Goal: Transaction & Acquisition: Purchase product/service

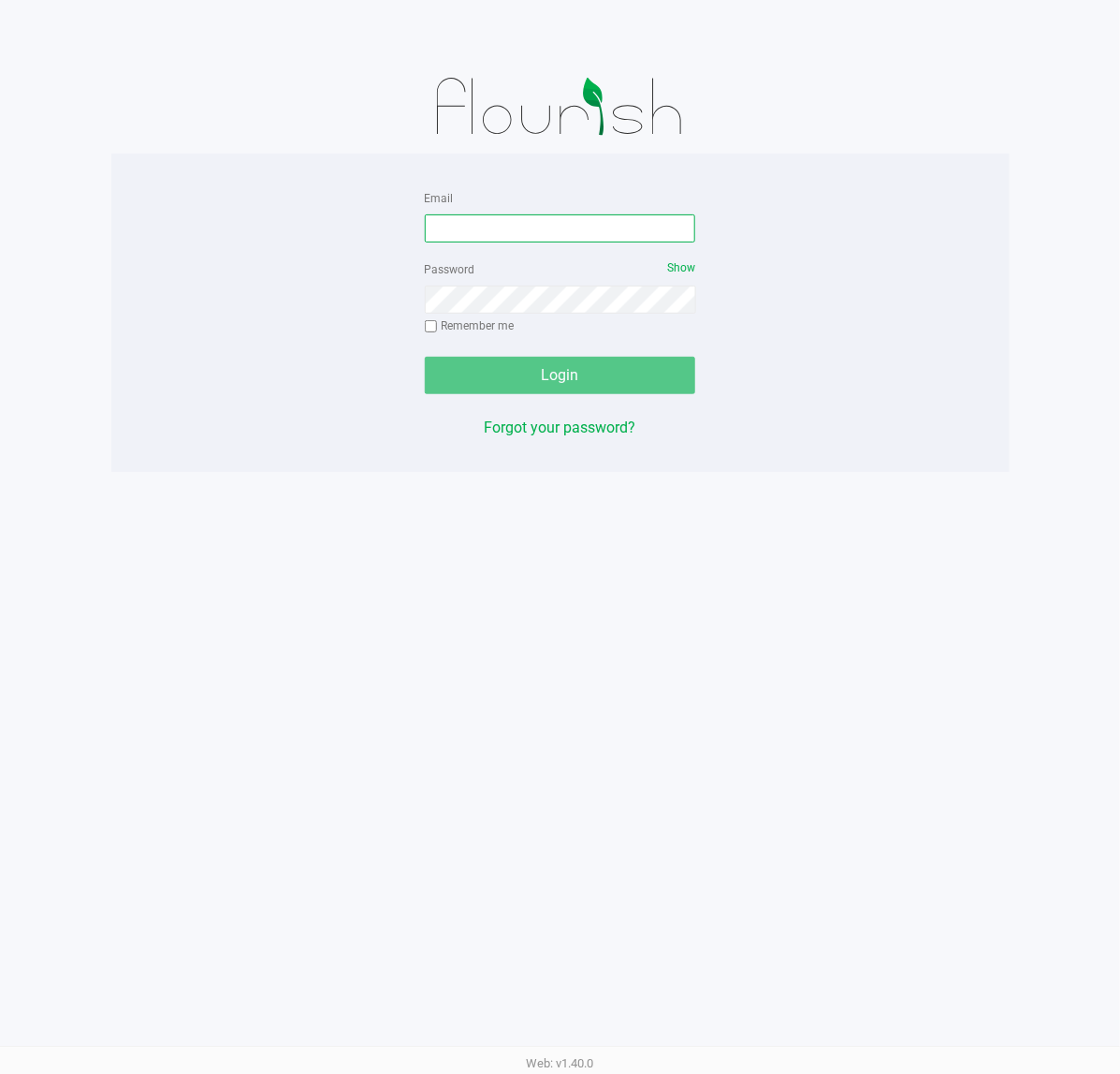
click at [632, 224] on input "Email" at bounding box center [560, 228] width 272 height 28
type input "[EMAIL_ADDRESS][DOMAIN_NAME]"
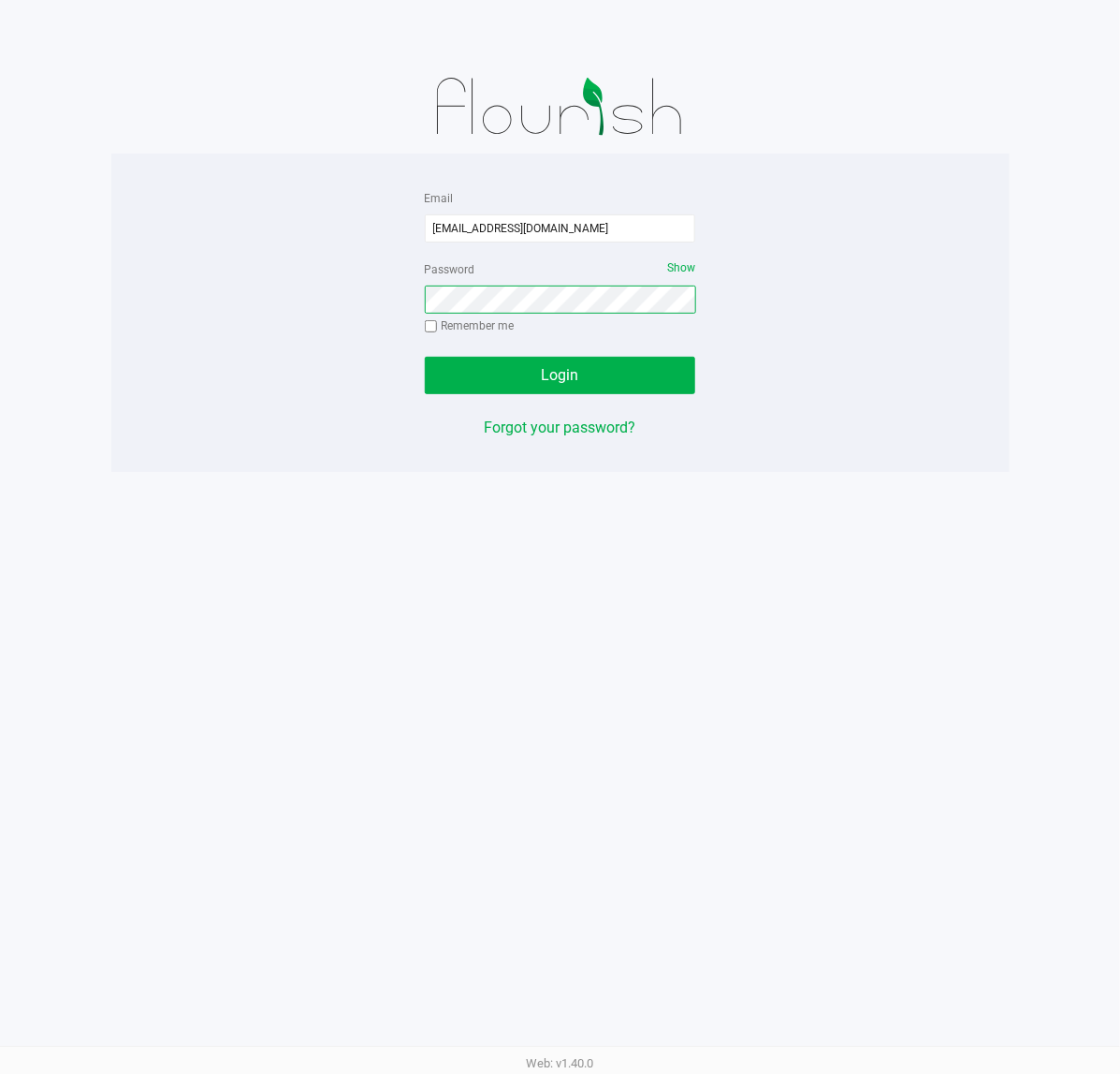
click at [425, 357] on button "Login" at bounding box center [560, 375] width 272 height 38
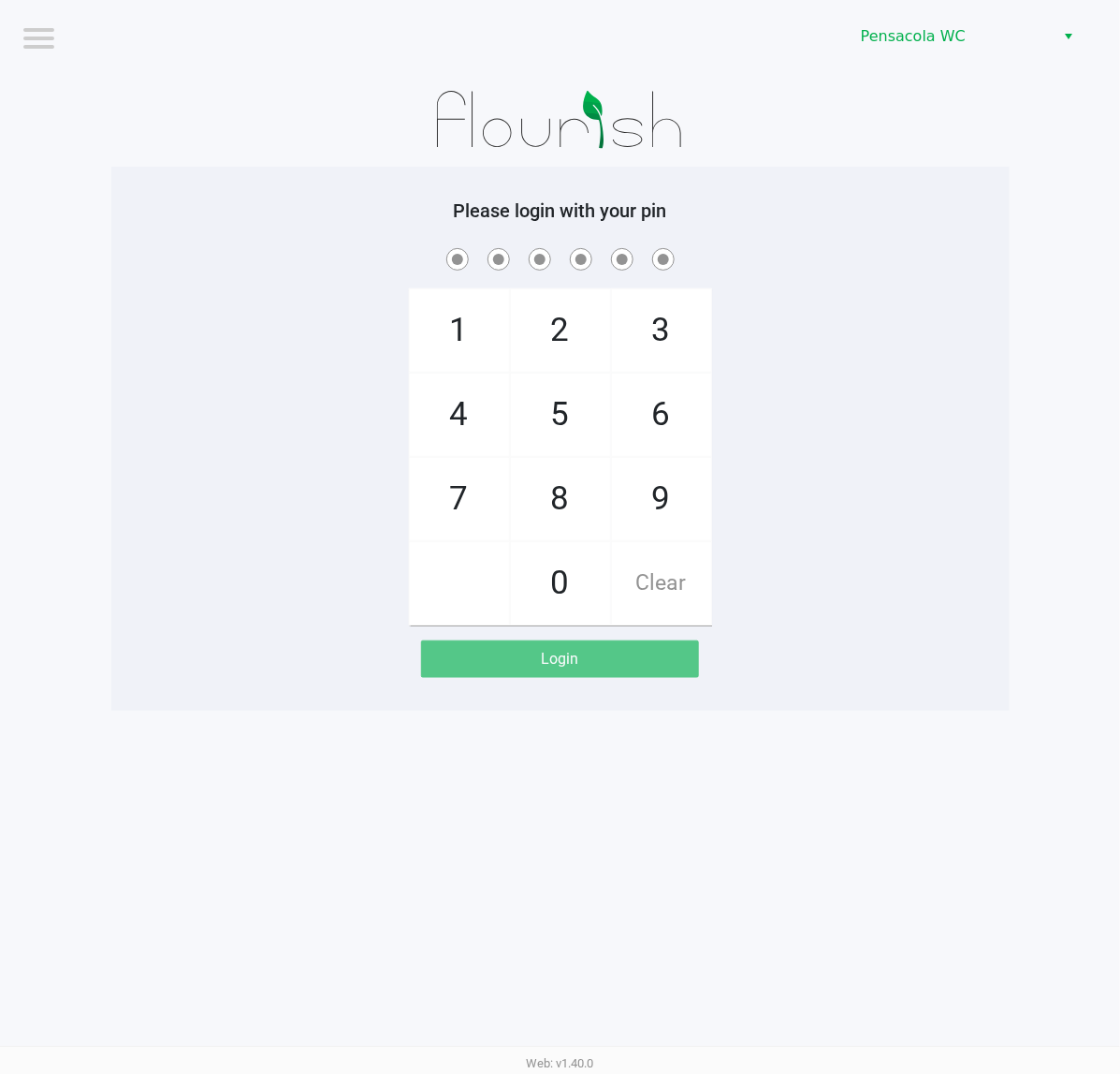
click at [156, 298] on div "1 4 7 2 5 8 0 3 6 9 Clear" at bounding box center [560, 434] width 899 height 381
checkbox input "true"
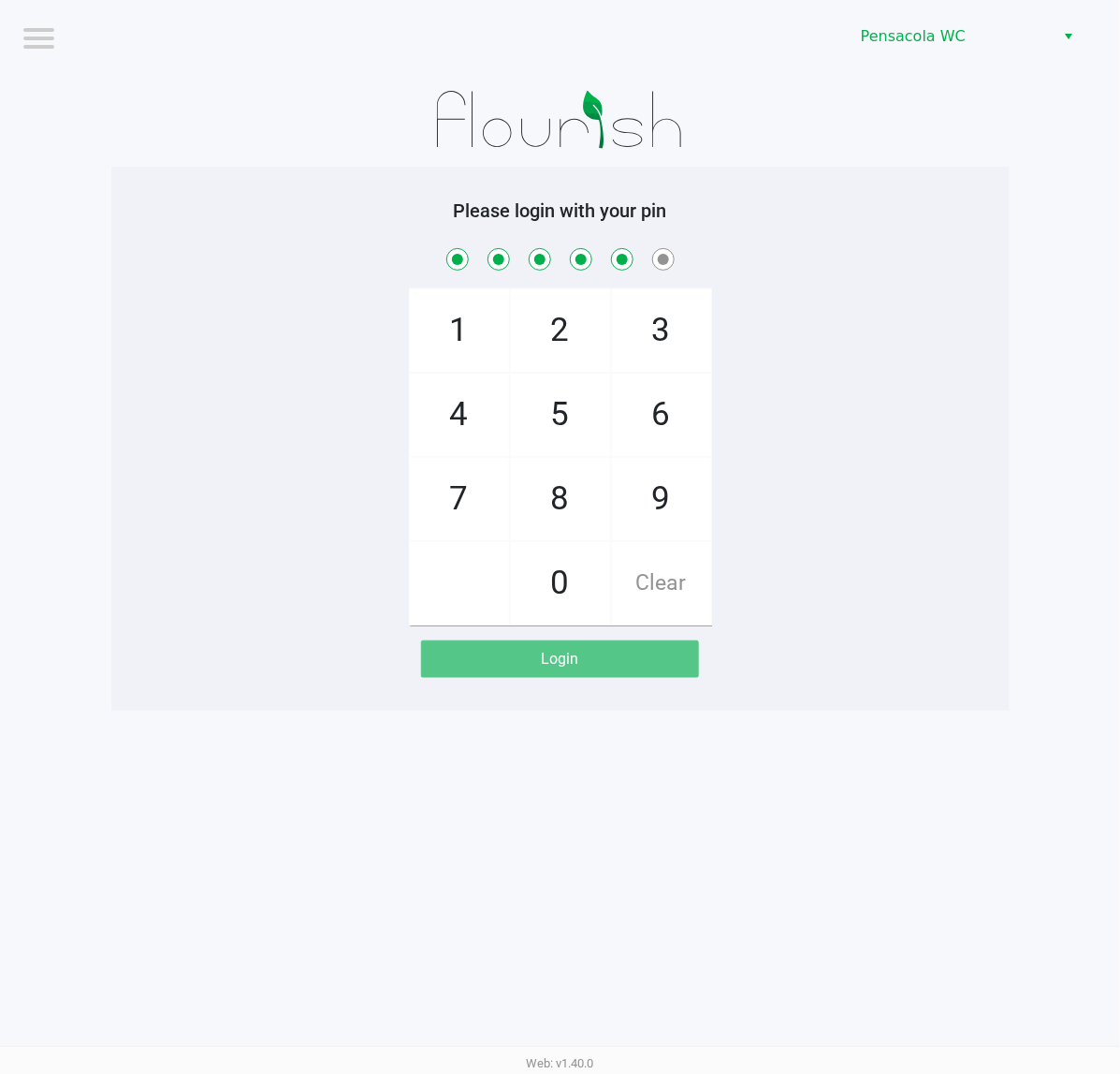
checkbox input "true"
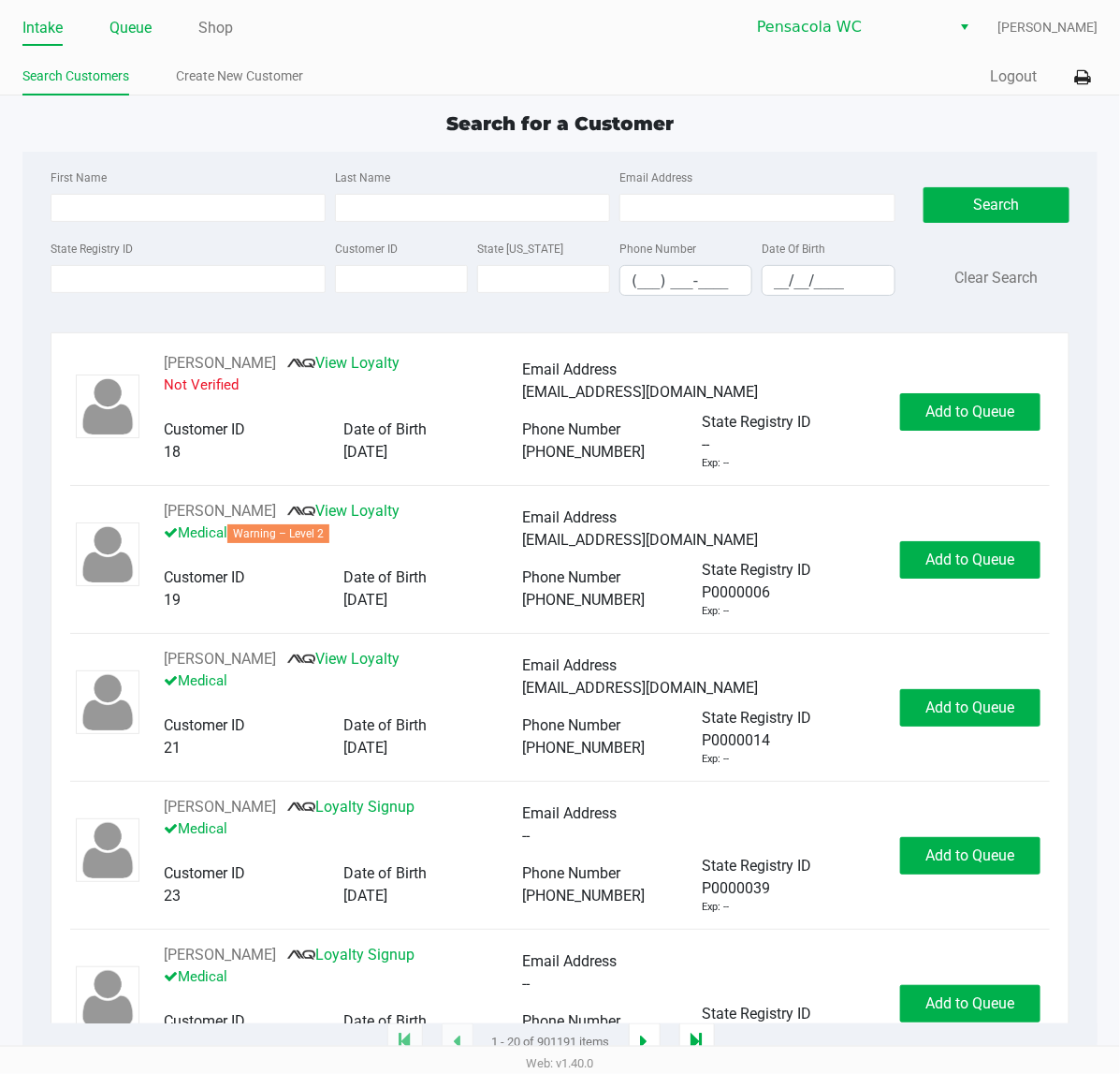
click at [137, 28] on link "Queue" at bounding box center [131, 27] width 43 height 26
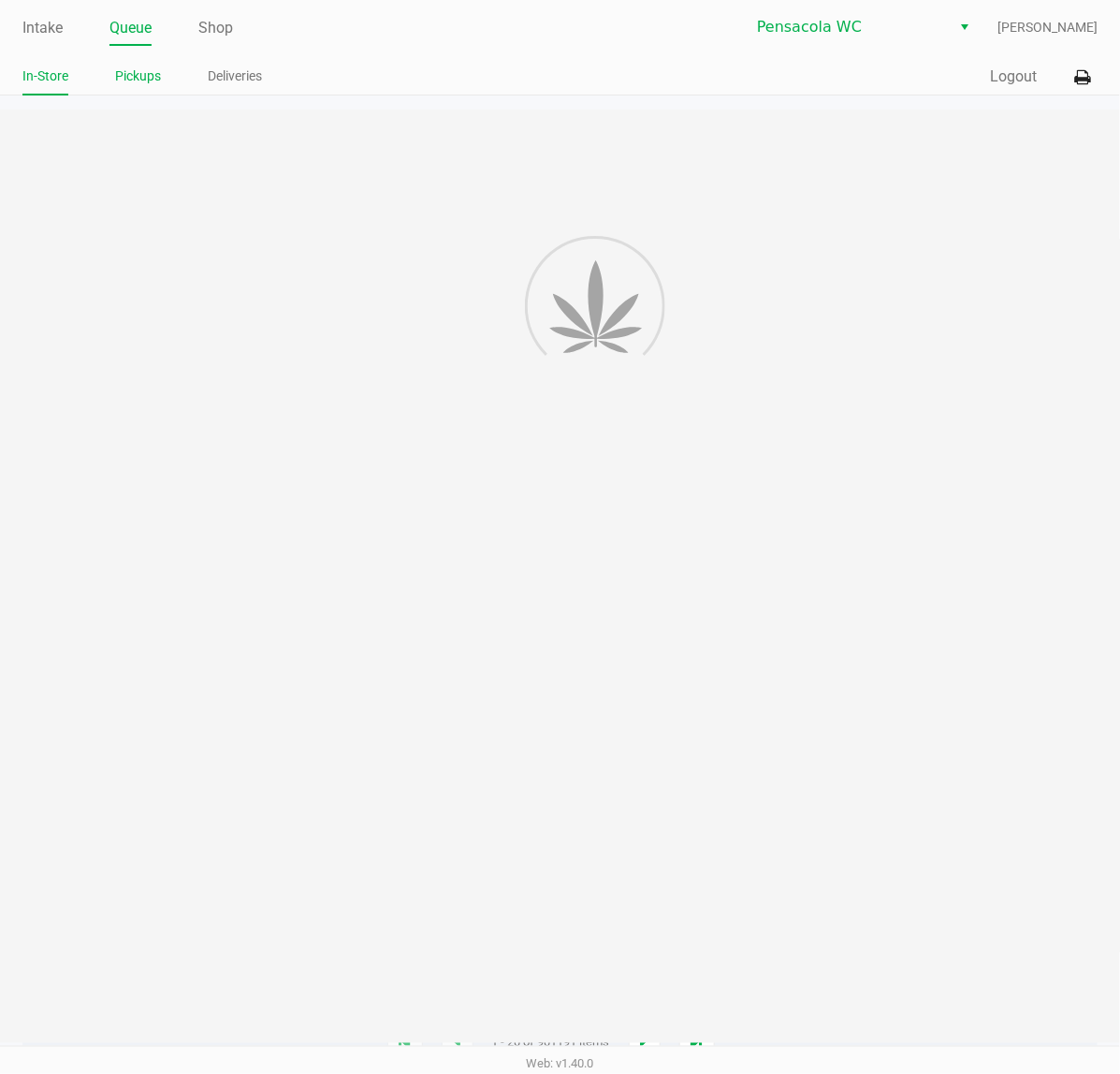
click at [131, 77] on link "Pickups" at bounding box center [137, 76] width 45 height 23
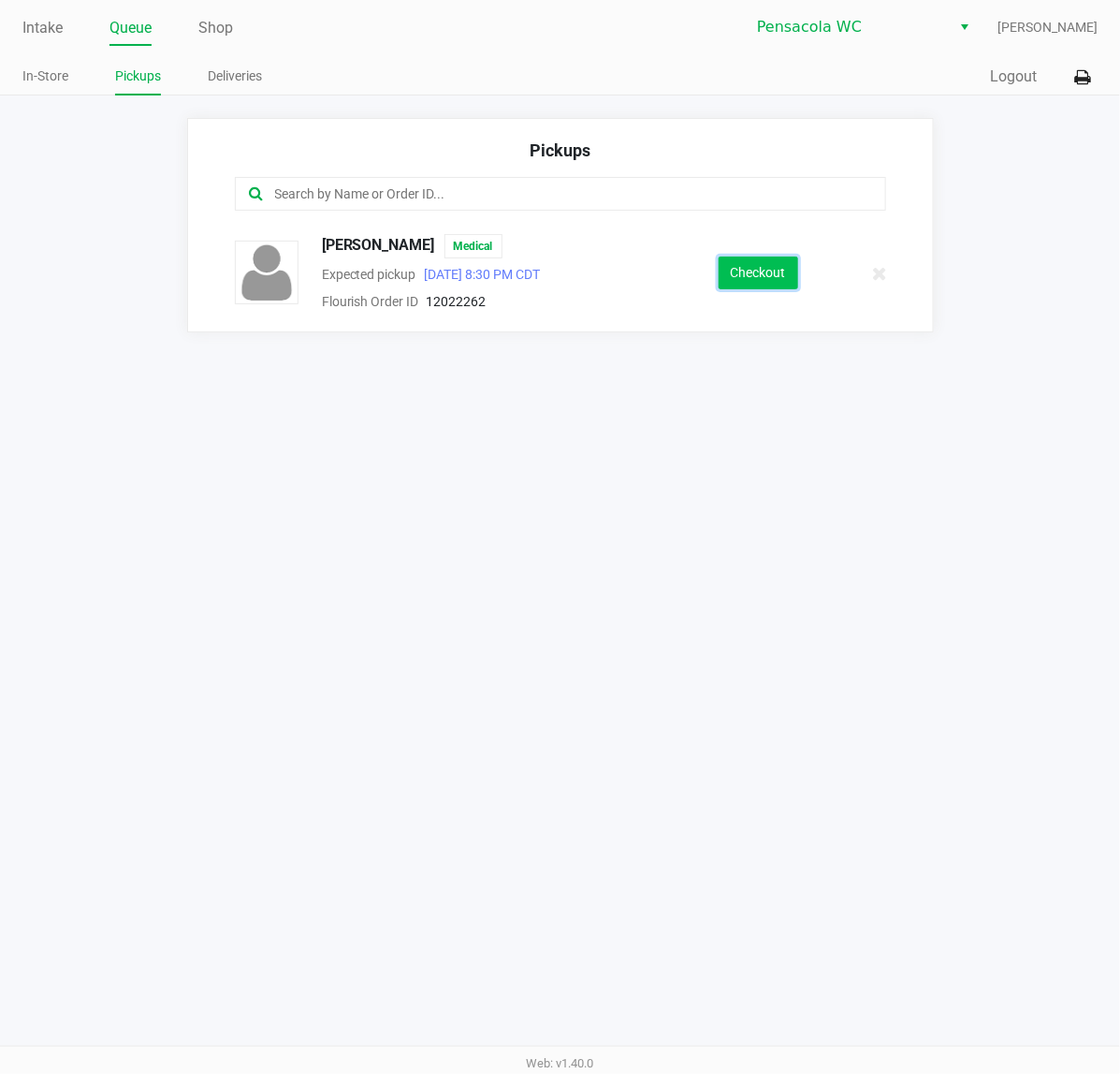
click at [755, 281] on button "Checkout" at bounding box center [758, 273] width 79 height 33
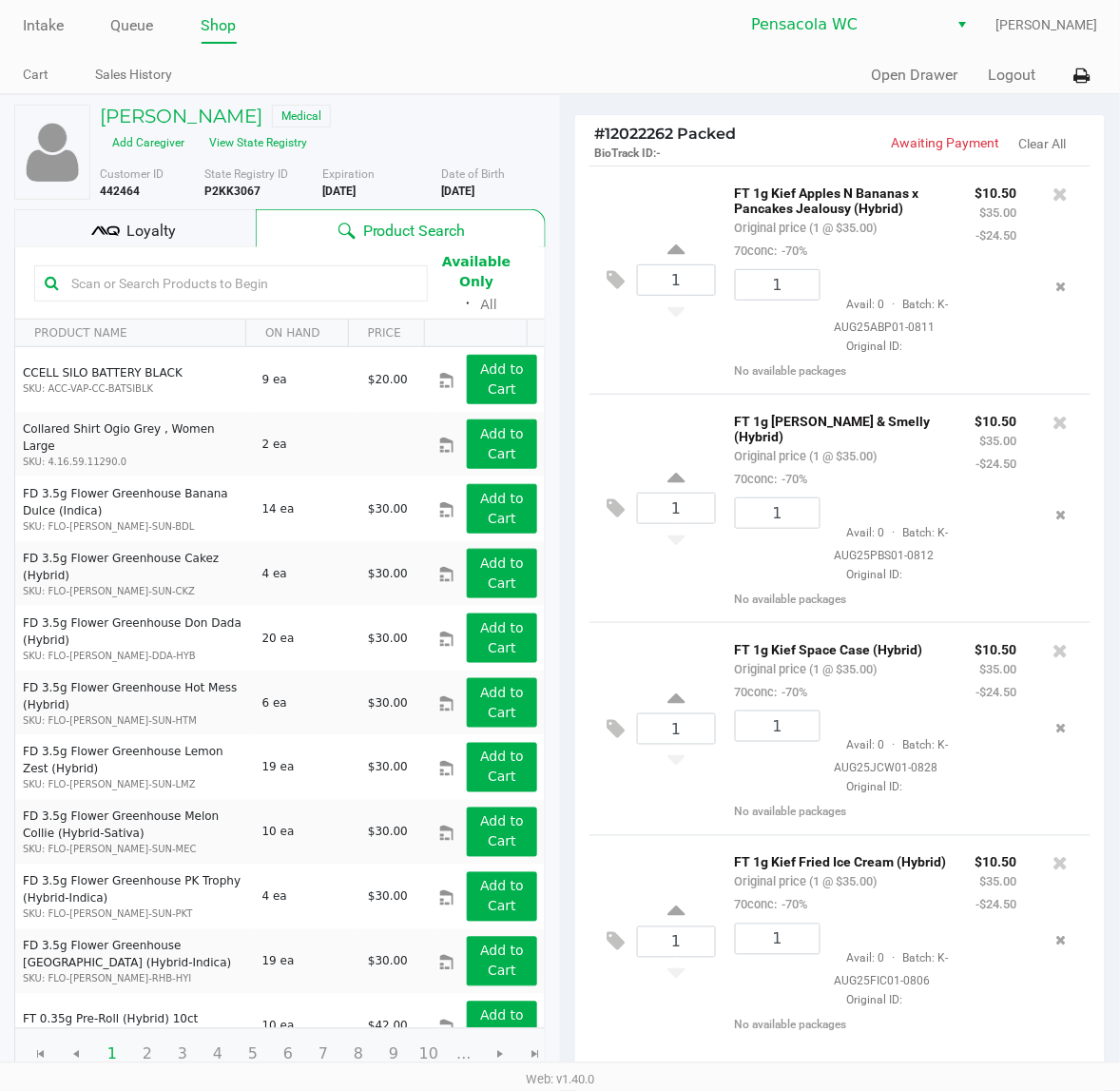
scroll to position [218, 0]
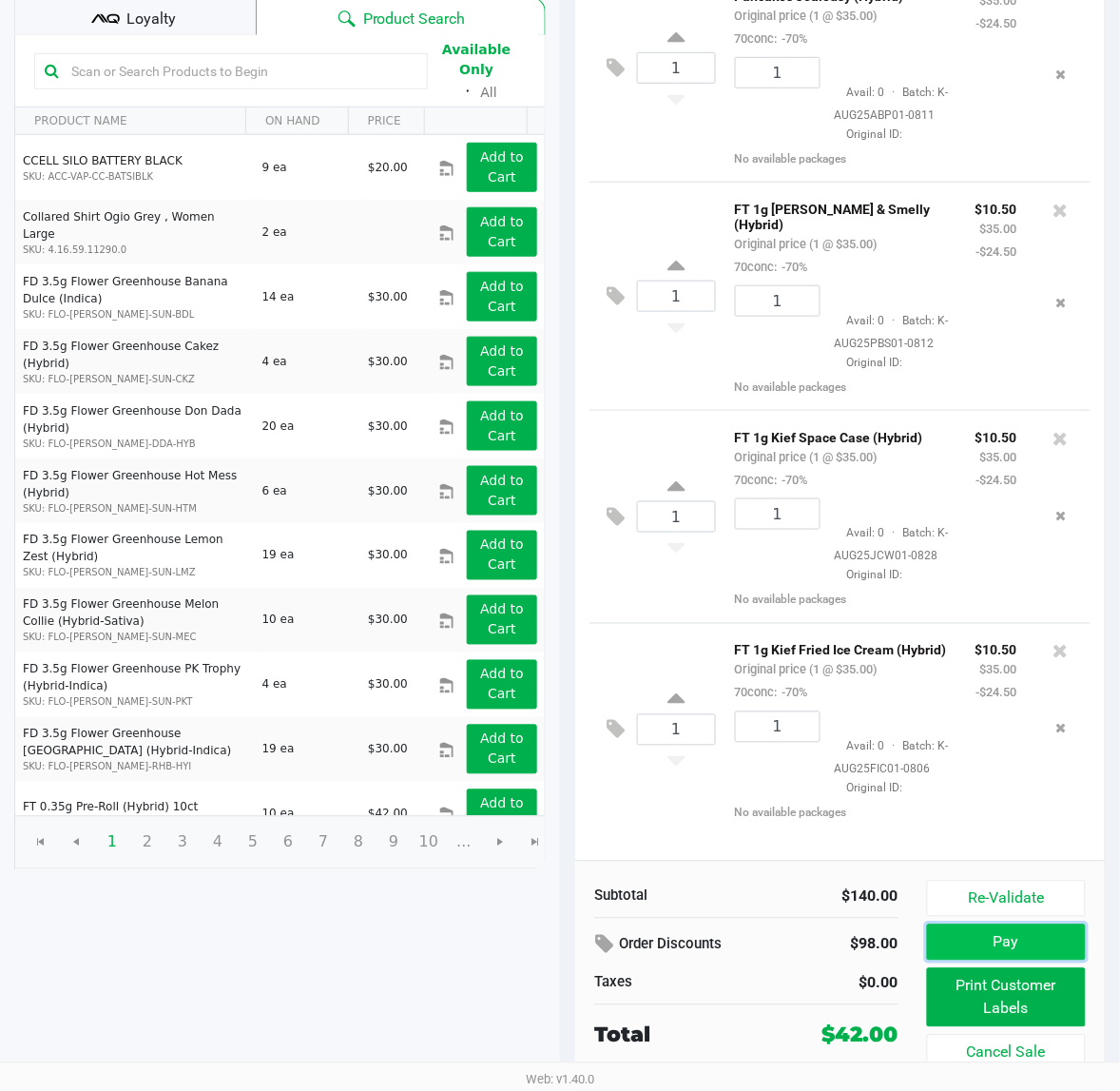
click at [1022, 940] on button "Pay" at bounding box center [1006, 942] width 159 height 36
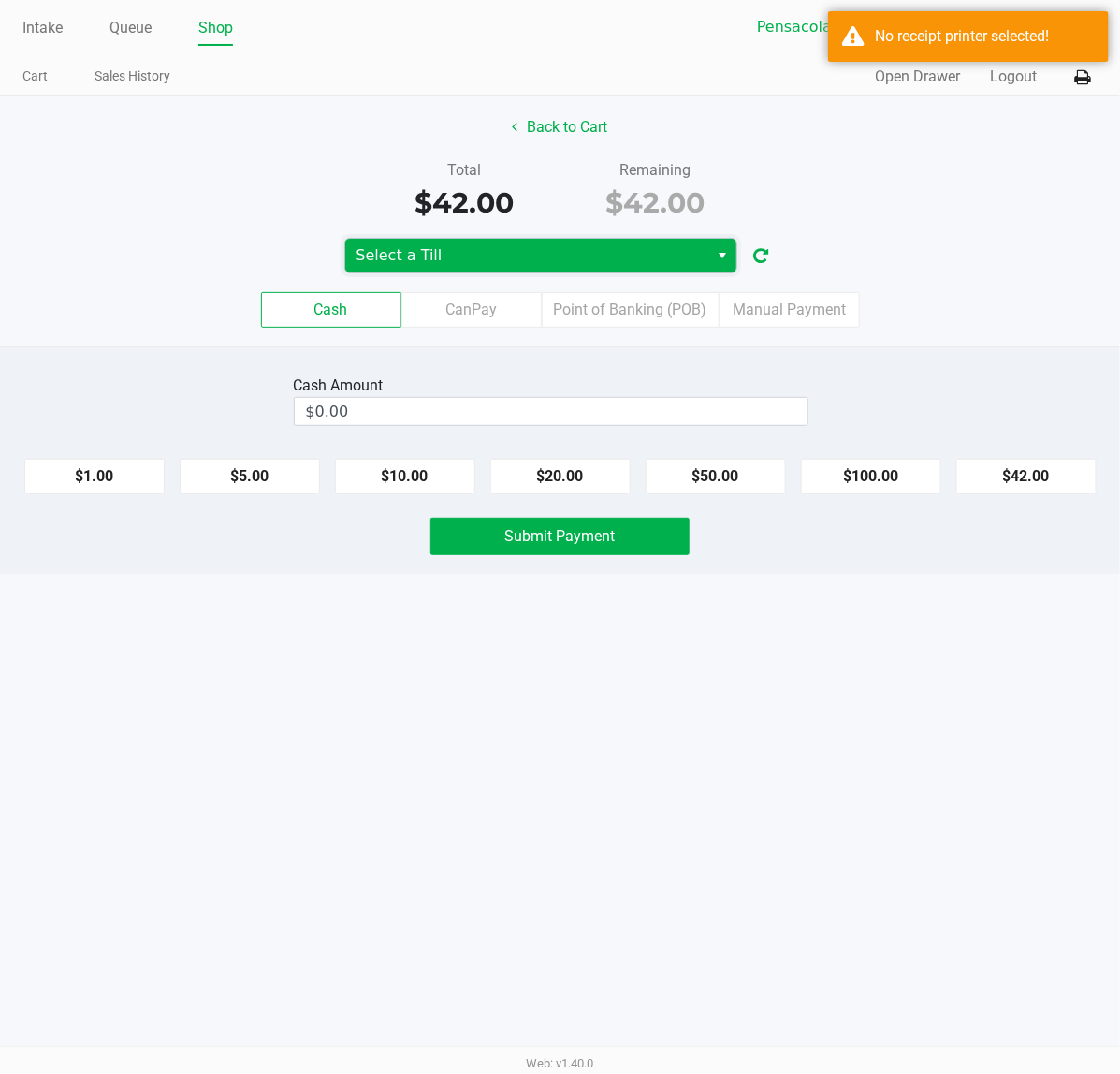
click at [562, 267] on span "Select a Till" at bounding box center [527, 254] width 341 height 22
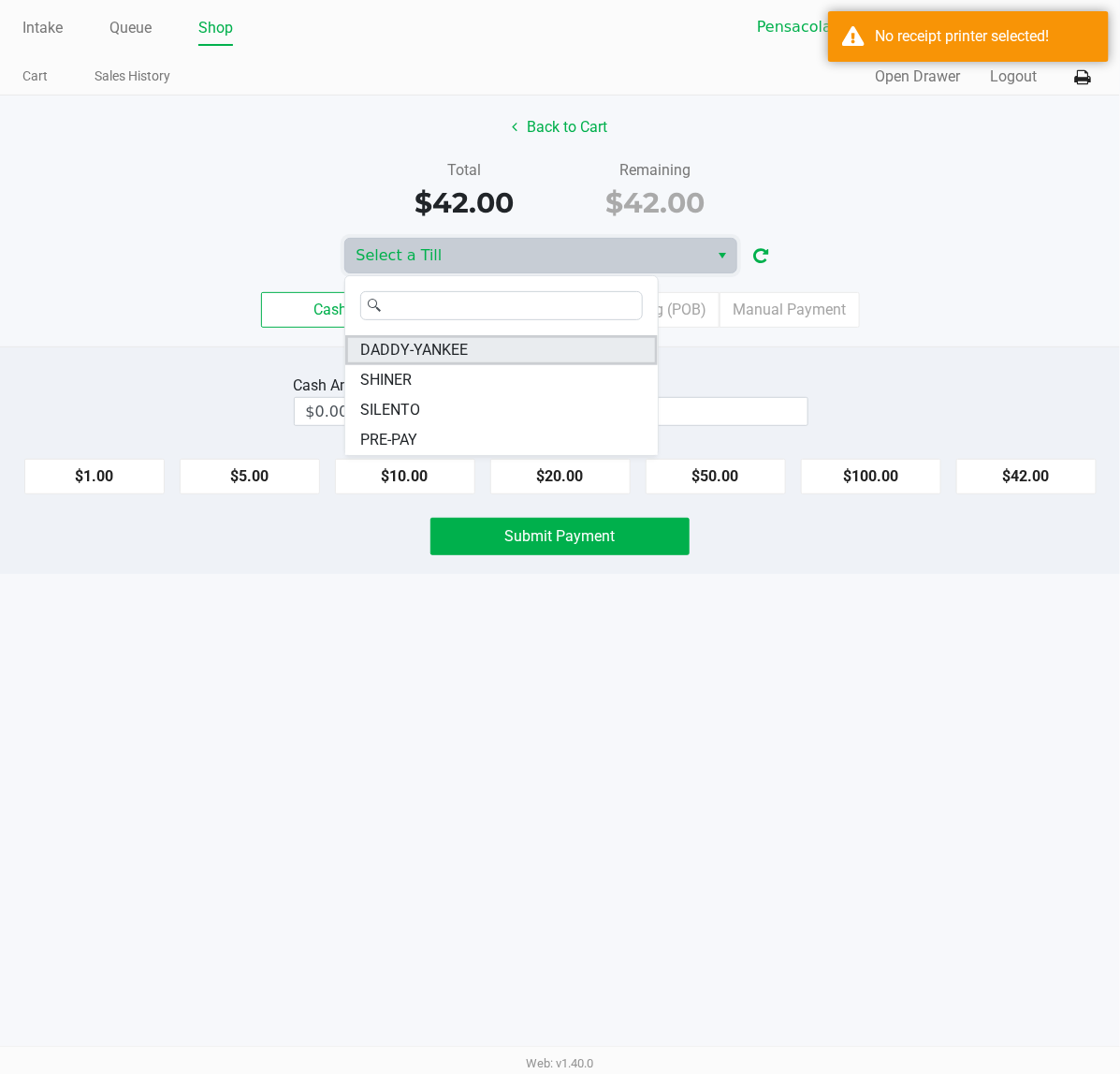
click at [521, 346] on li "DADDY-YANKEE" at bounding box center [501, 349] width 312 height 30
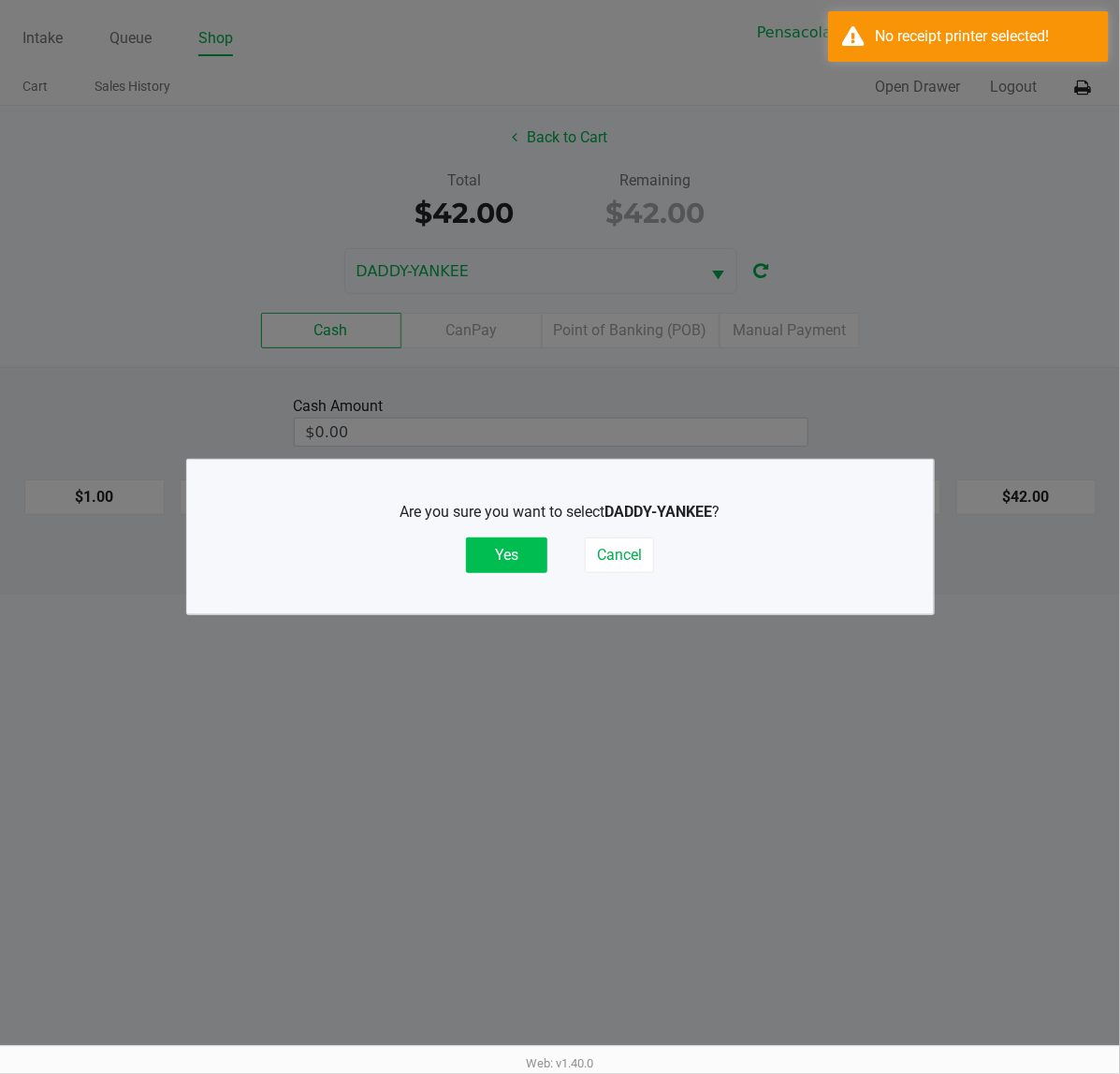
click at [516, 568] on button "Yes" at bounding box center [507, 554] width 81 height 36
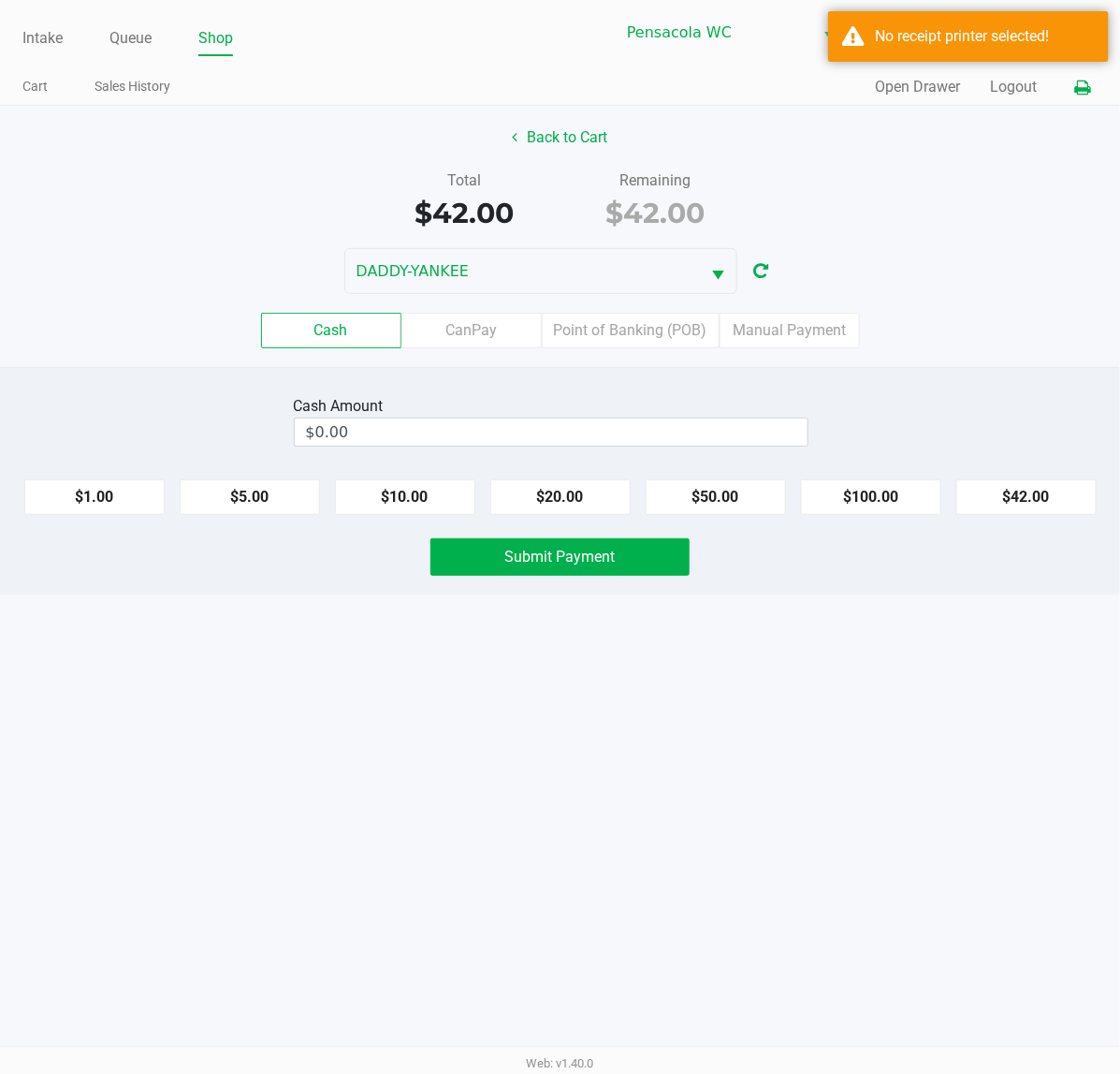
click at [1087, 96] on button at bounding box center [1082, 88] width 31 height 35
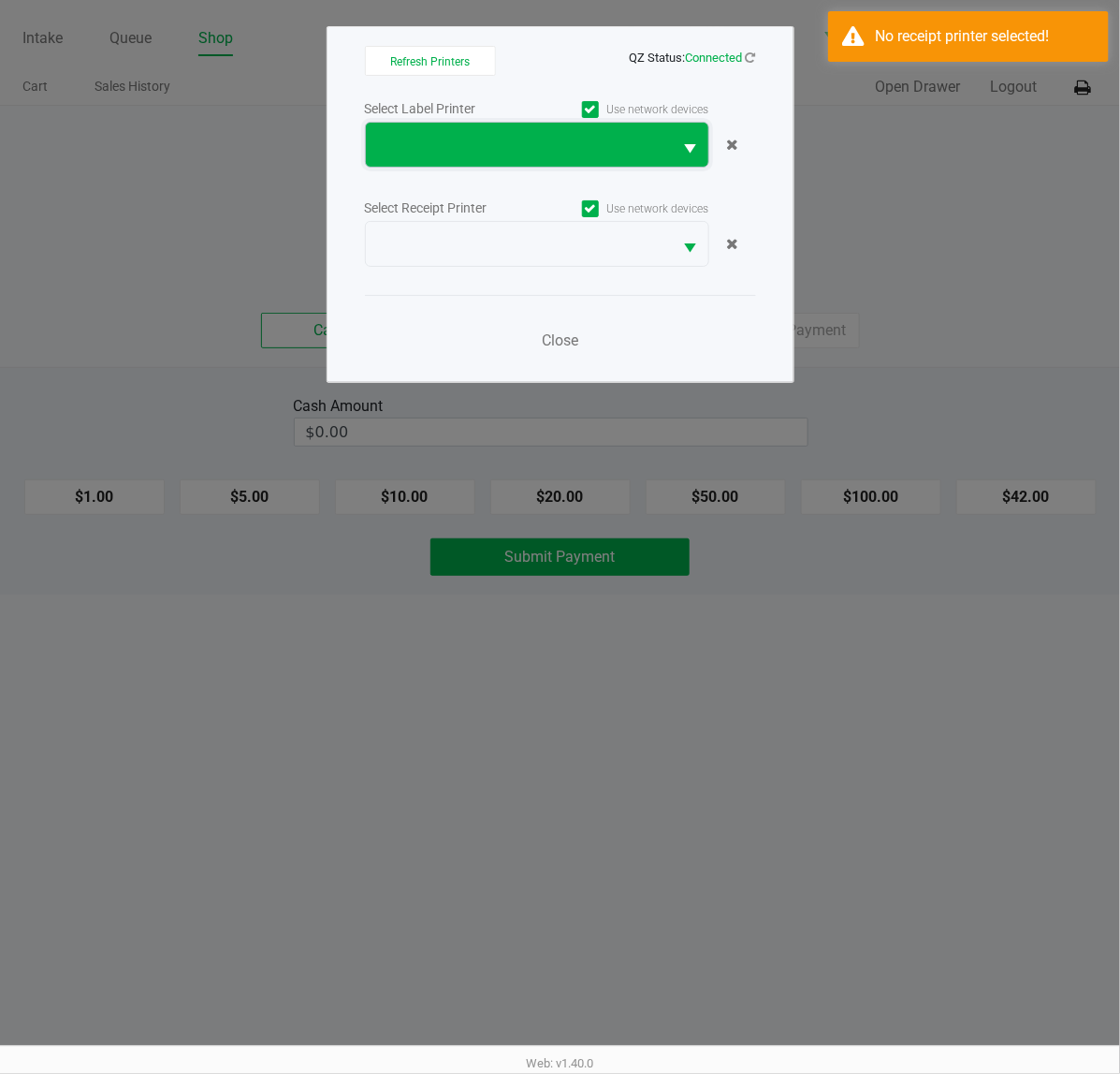
click at [572, 148] on span at bounding box center [519, 144] width 284 height 22
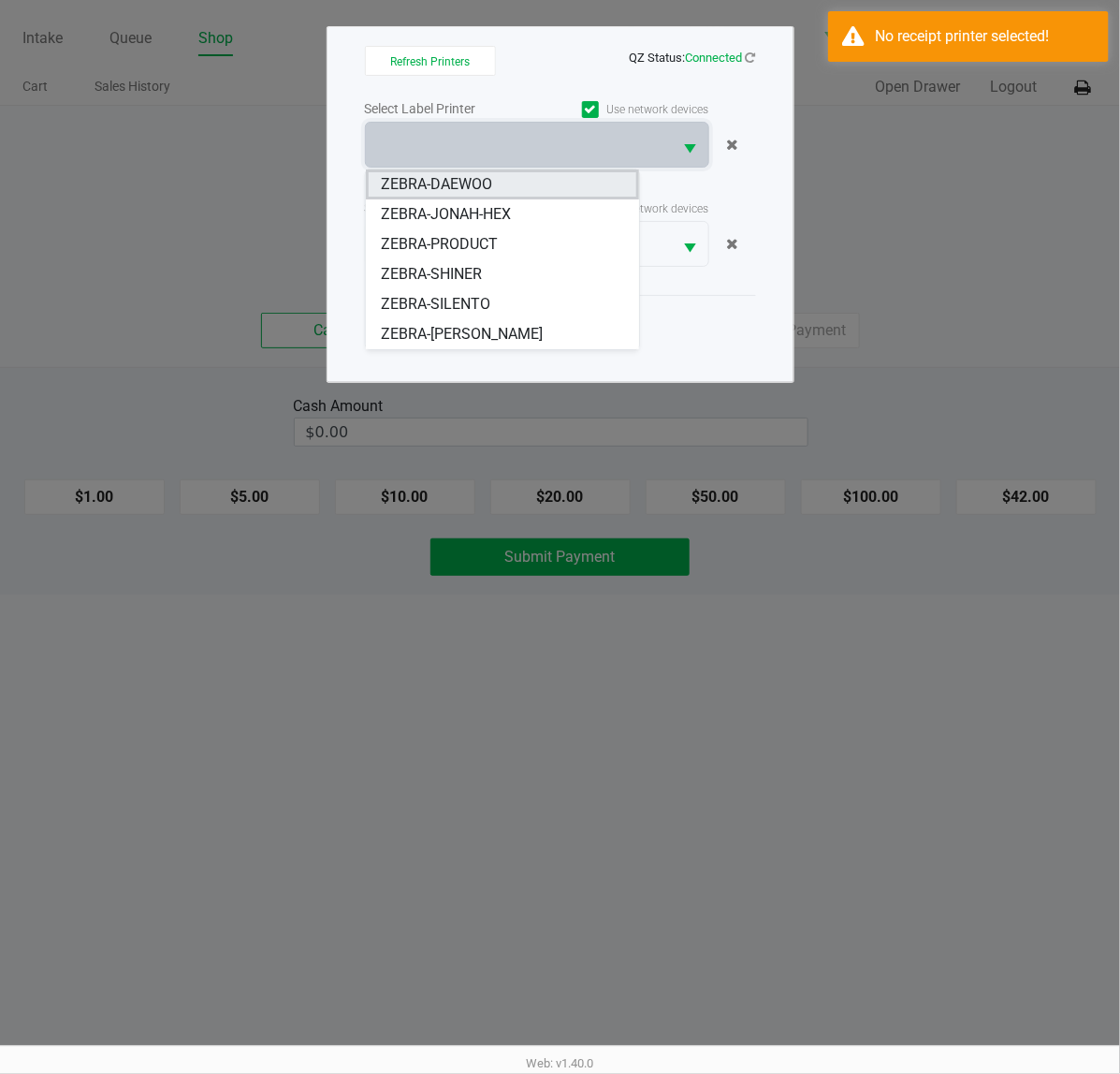
click at [538, 187] on li "ZEBRA-DAEWOO" at bounding box center [502, 184] width 273 height 30
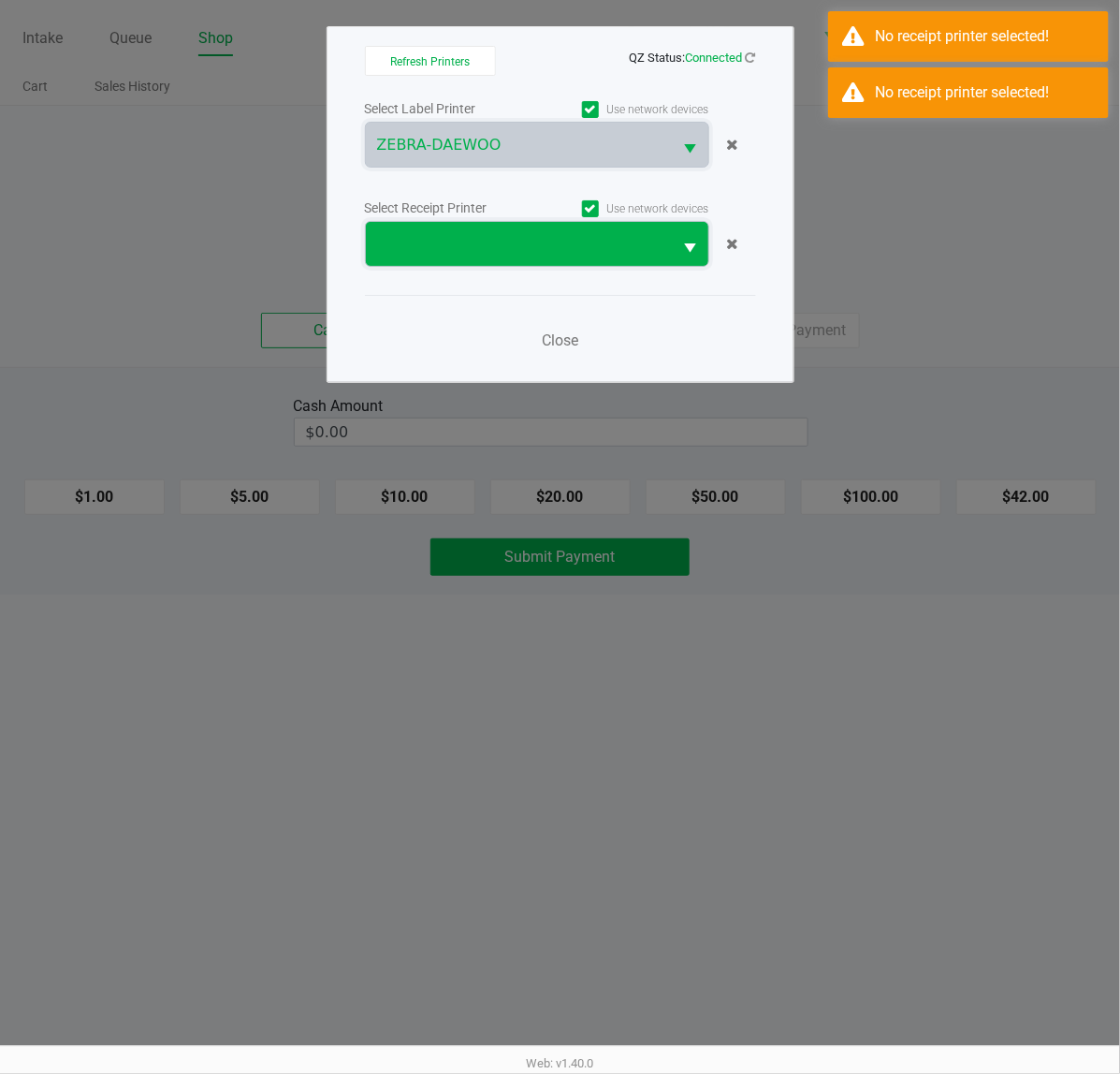
click at [505, 241] on span at bounding box center [519, 244] width 284 height 22
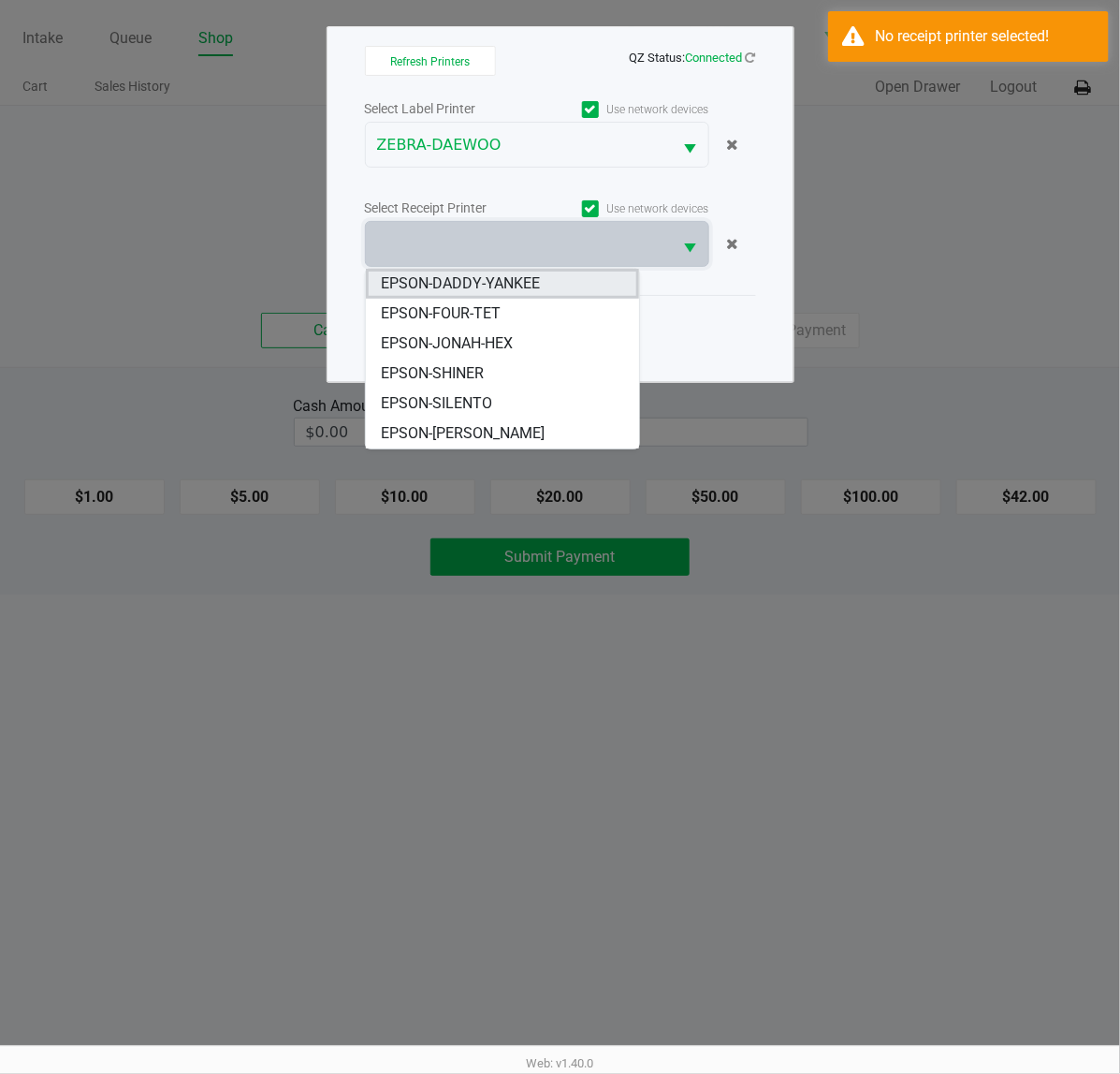
click at [486, 285] on span "EPSON-DADDY-YANKEE" at bounding box center [460, 283] width 159 height 22
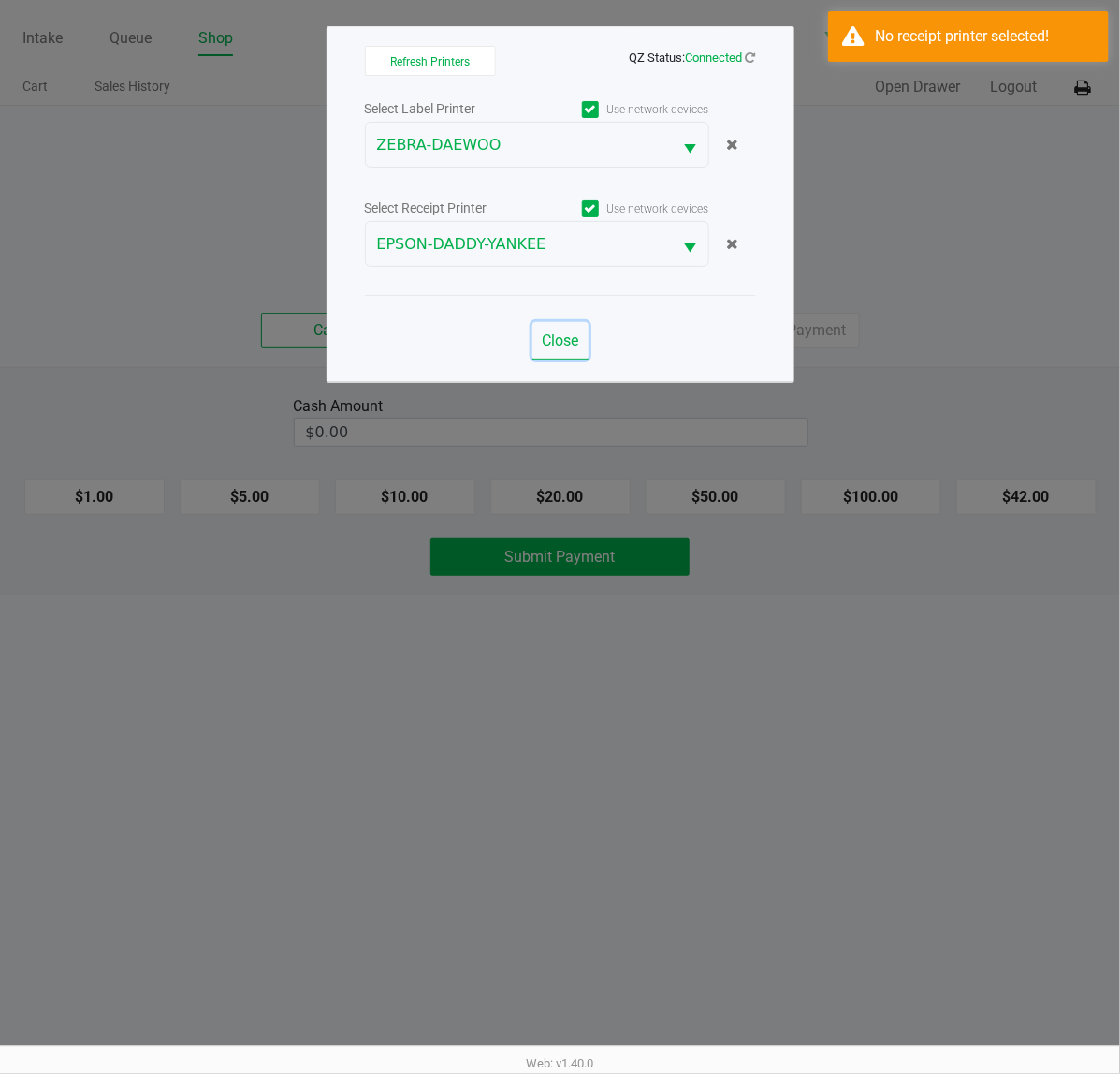
click at [554, 329] on button "Close" at bounding box center [560, 341] width 56 height 38
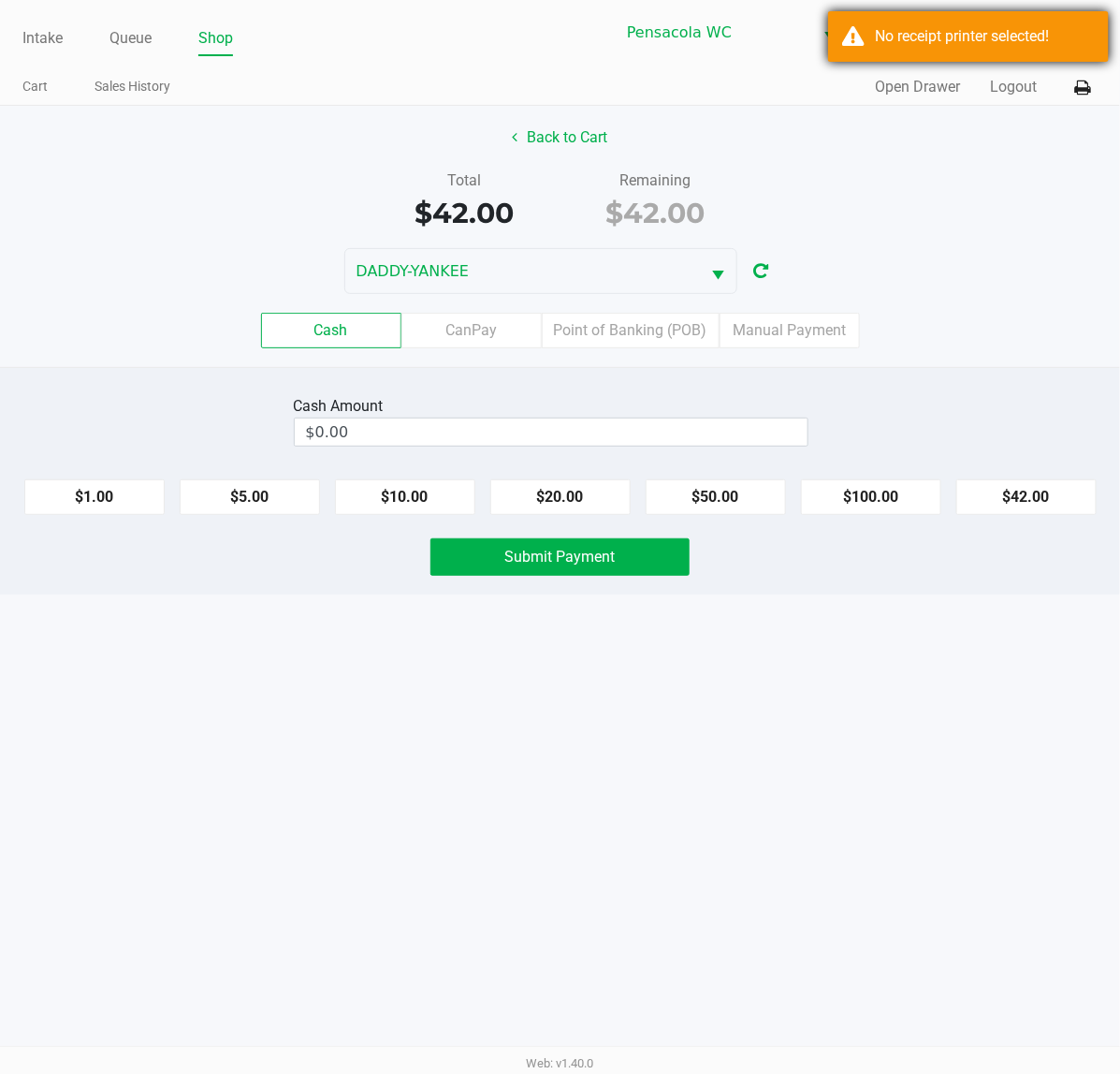
click at [1024, 12] on div "No receipt printer selected!" at bounding box center [968, 37] width 280 height 50
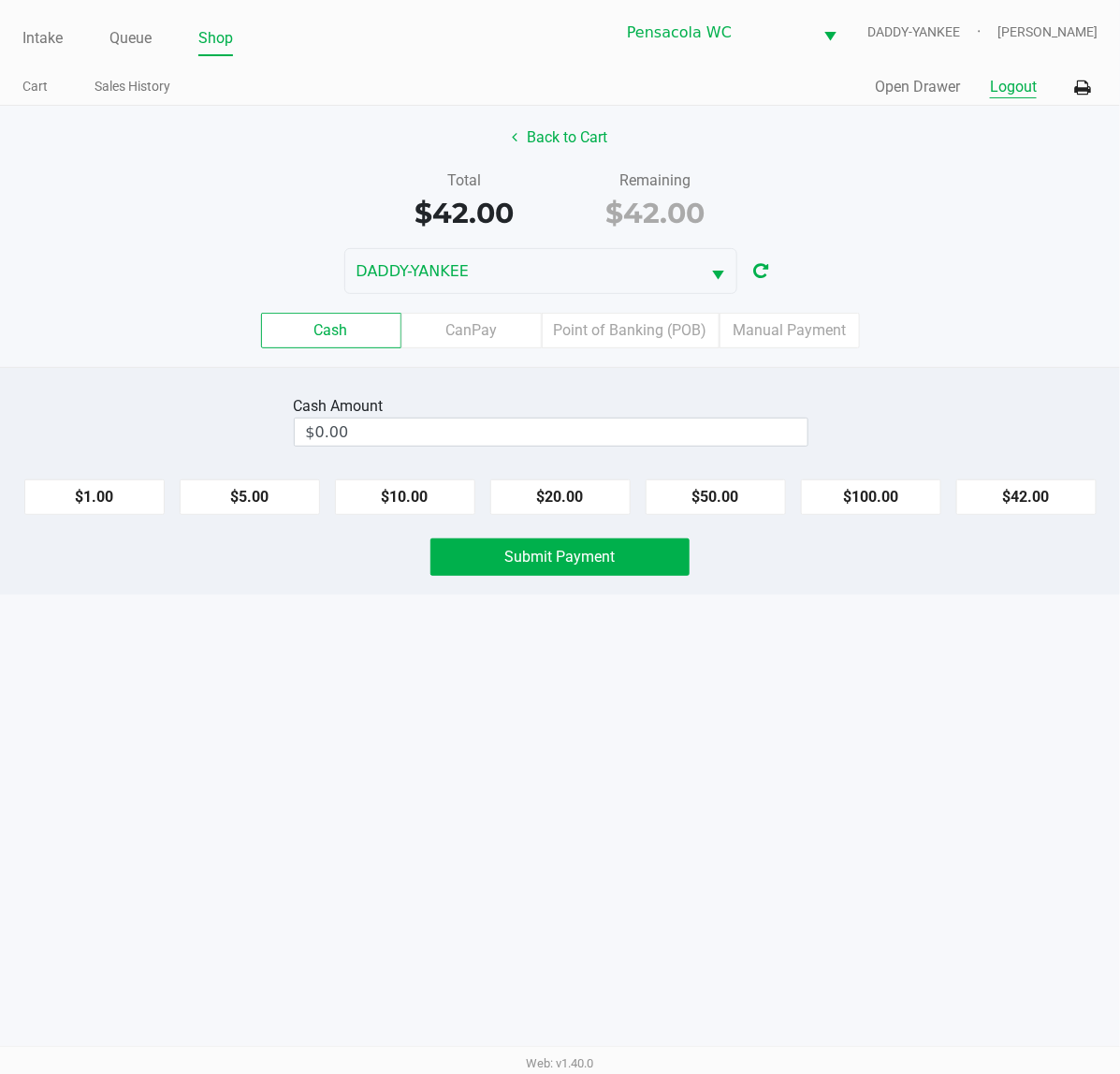
click at [1026, 77] on button "Logout" at bounding box center [1013, 86] width 46 height 22
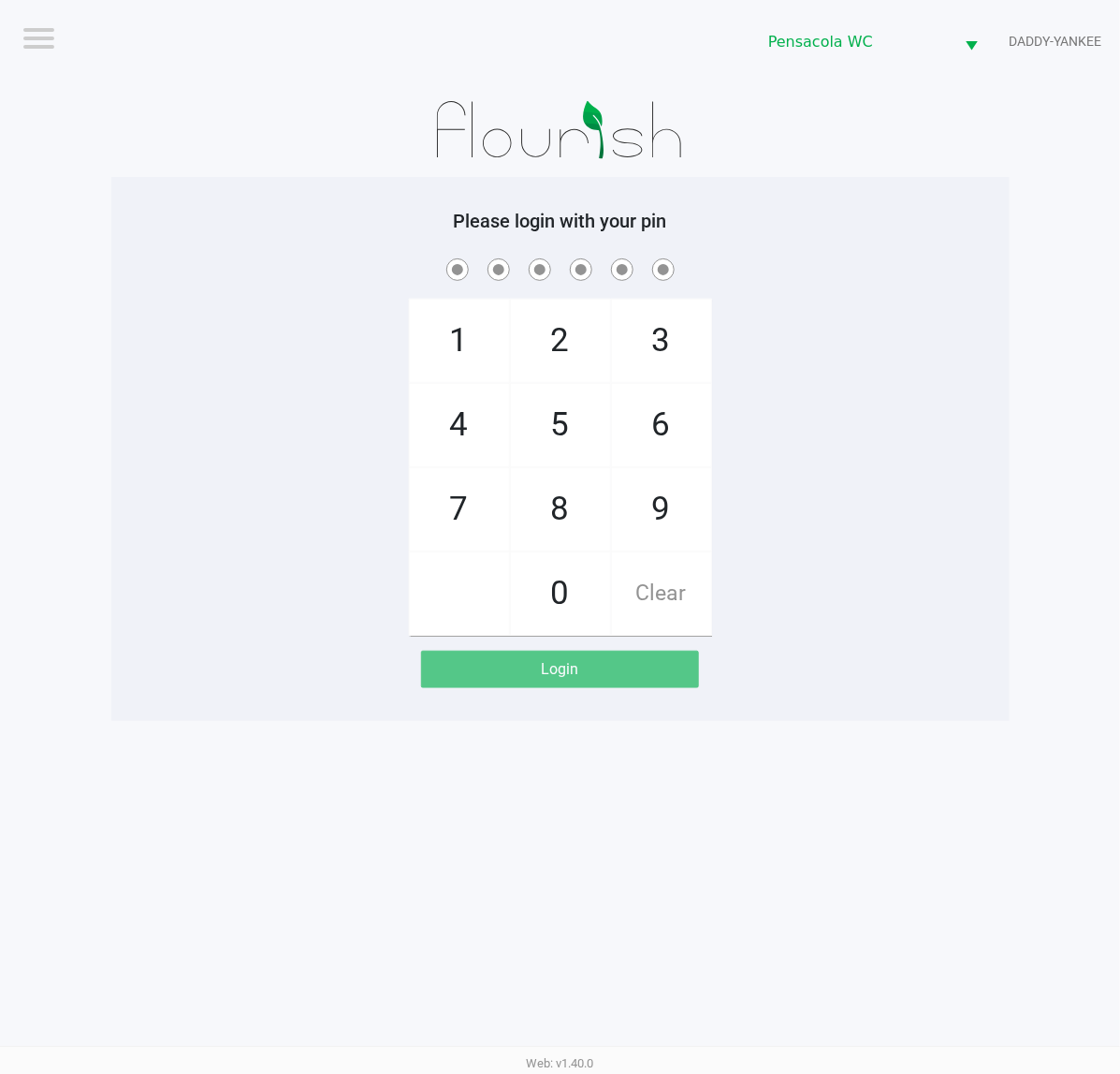
click at [759, 276] on span at bounding box center [561, 269] width 870 height 29
